Goal: Navigation & Orientation: Find specific page/section

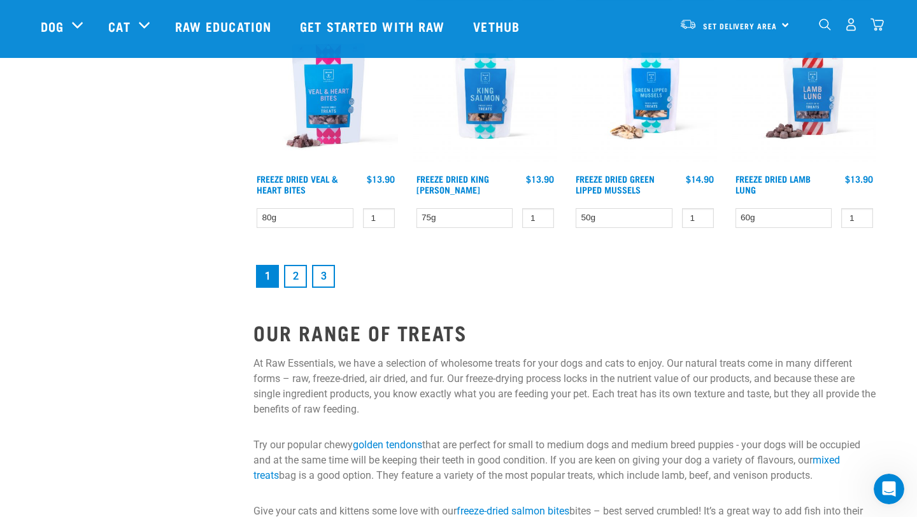
scroll to position [1769, 0]
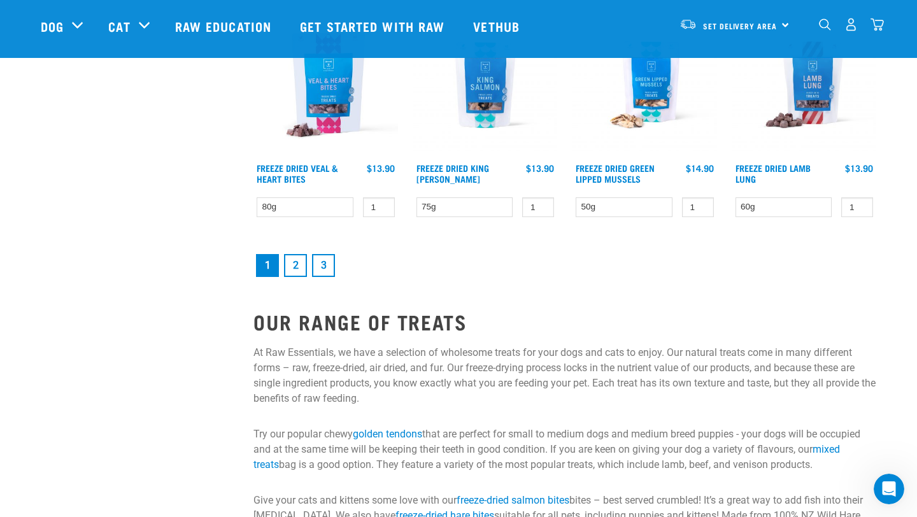
click at [297, 269] on link "2" at bounding box center [295, 265] width 23 height 23
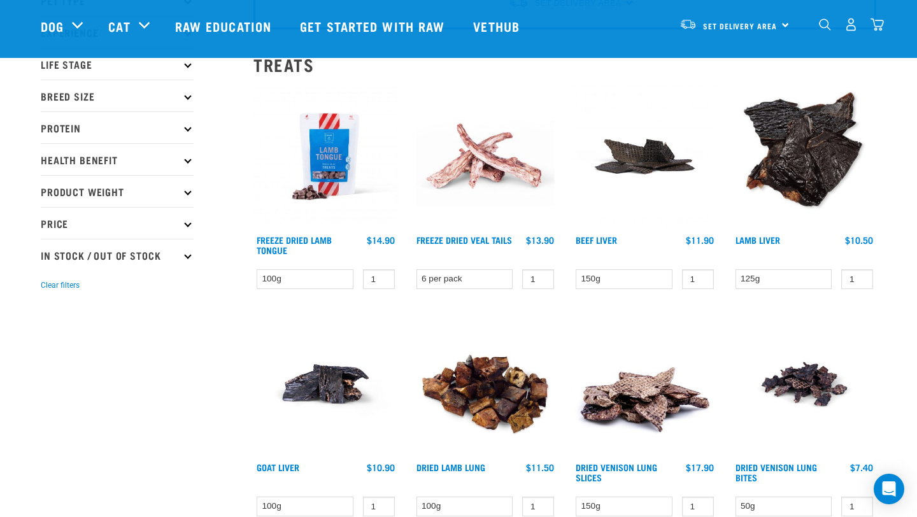
scroll to position [132, 0]
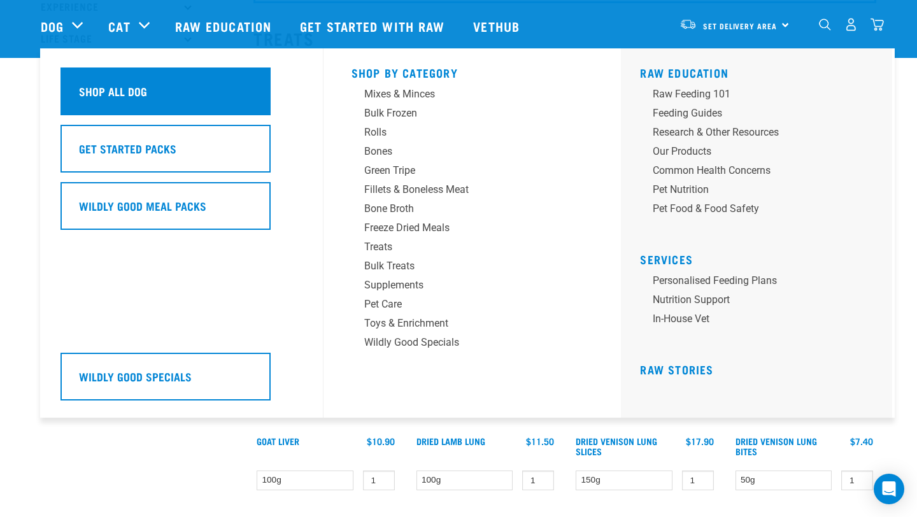
click at [185, 90] on div "Shop All Dog" at bounding box center [165, 91] width 210 height 48
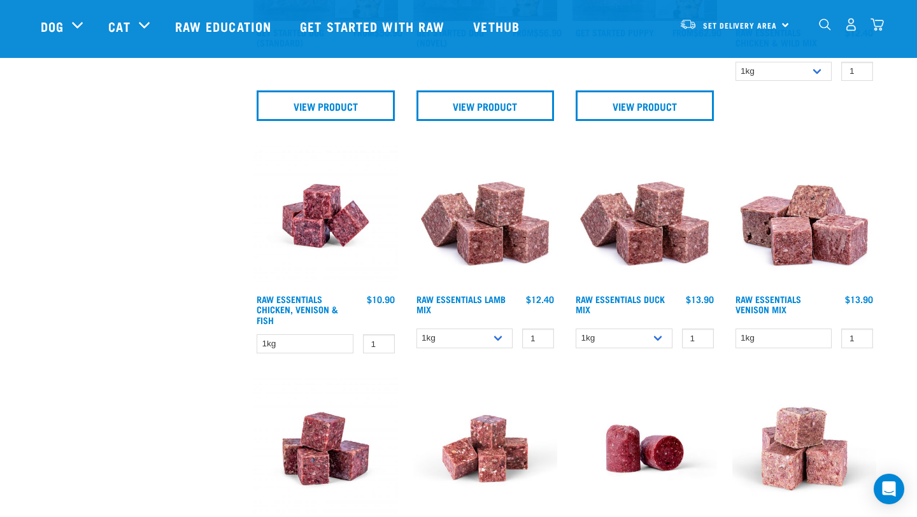
scroll to position [850, 0]
